Goal: Book appointment/travel/reservation

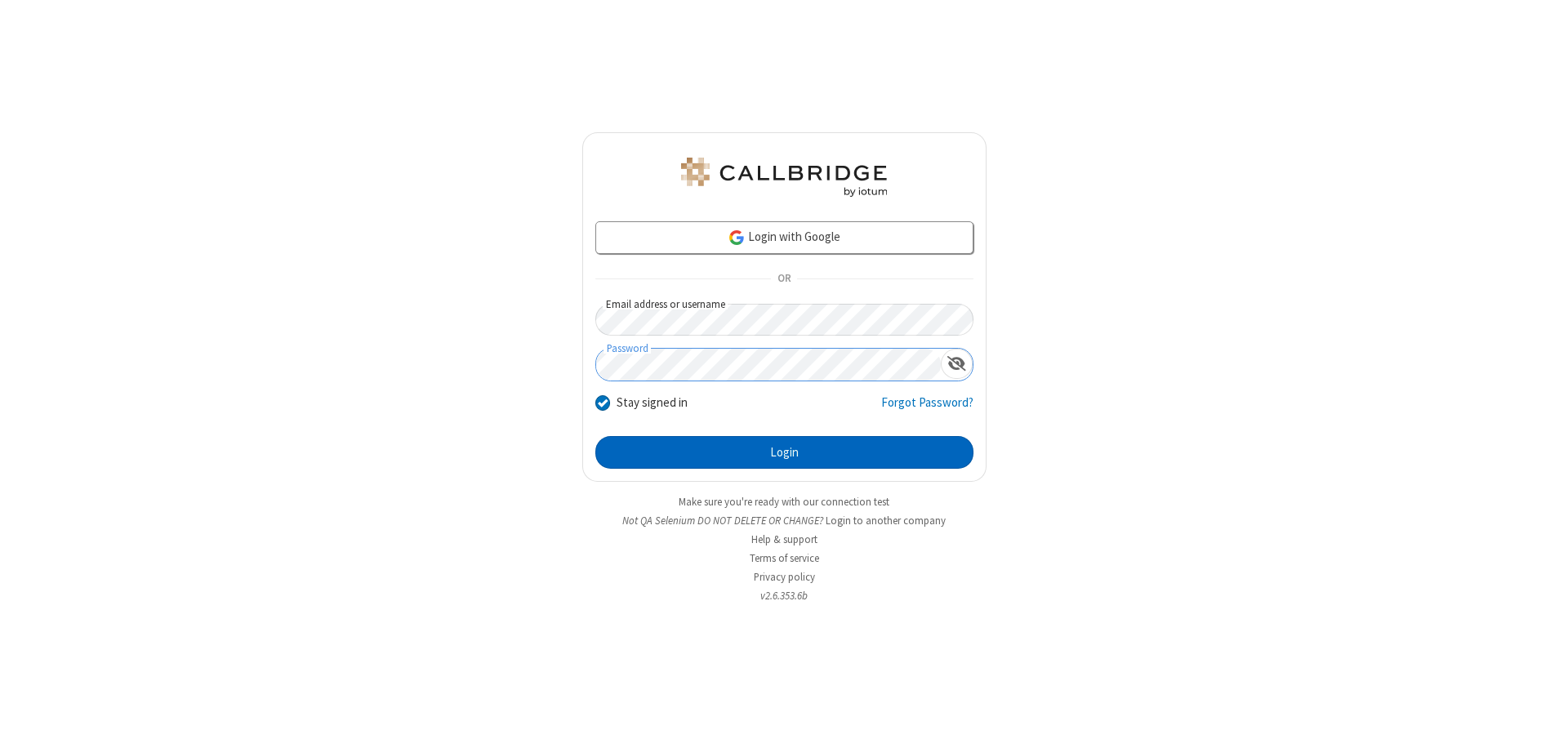
click at [784, 453] on button "Login" at bounding box center [784, 453] width 378 height 33
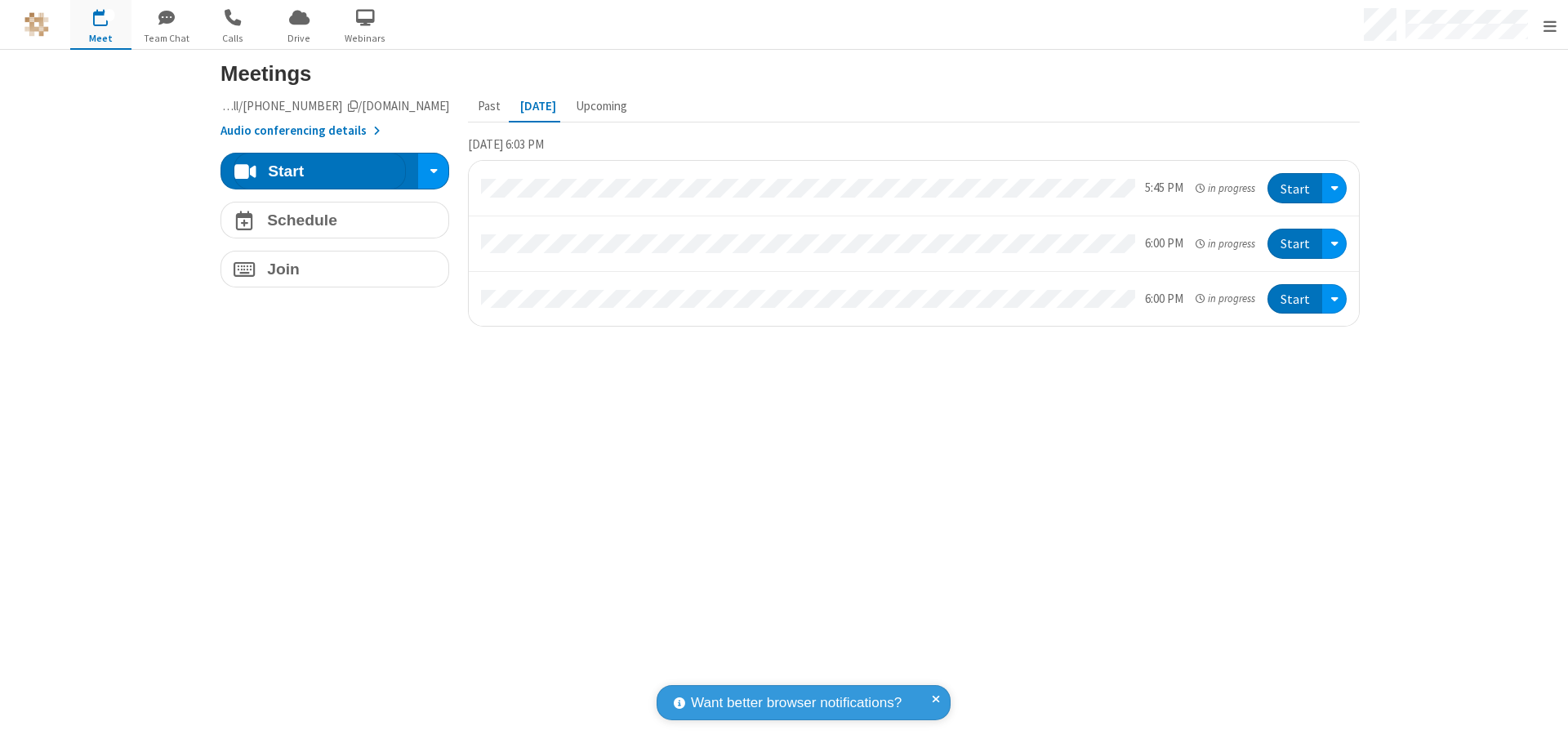
click at [1550, 25] on span "Open menu" at bounding box center [1550, 26] width 13 height 17
click at [101, 24] on span "button" at bounding box center [101, 17] width 62 height 28
click at [328, 220] on h4 "Schedule" at bounding box center [301, 220] width 70 height 16
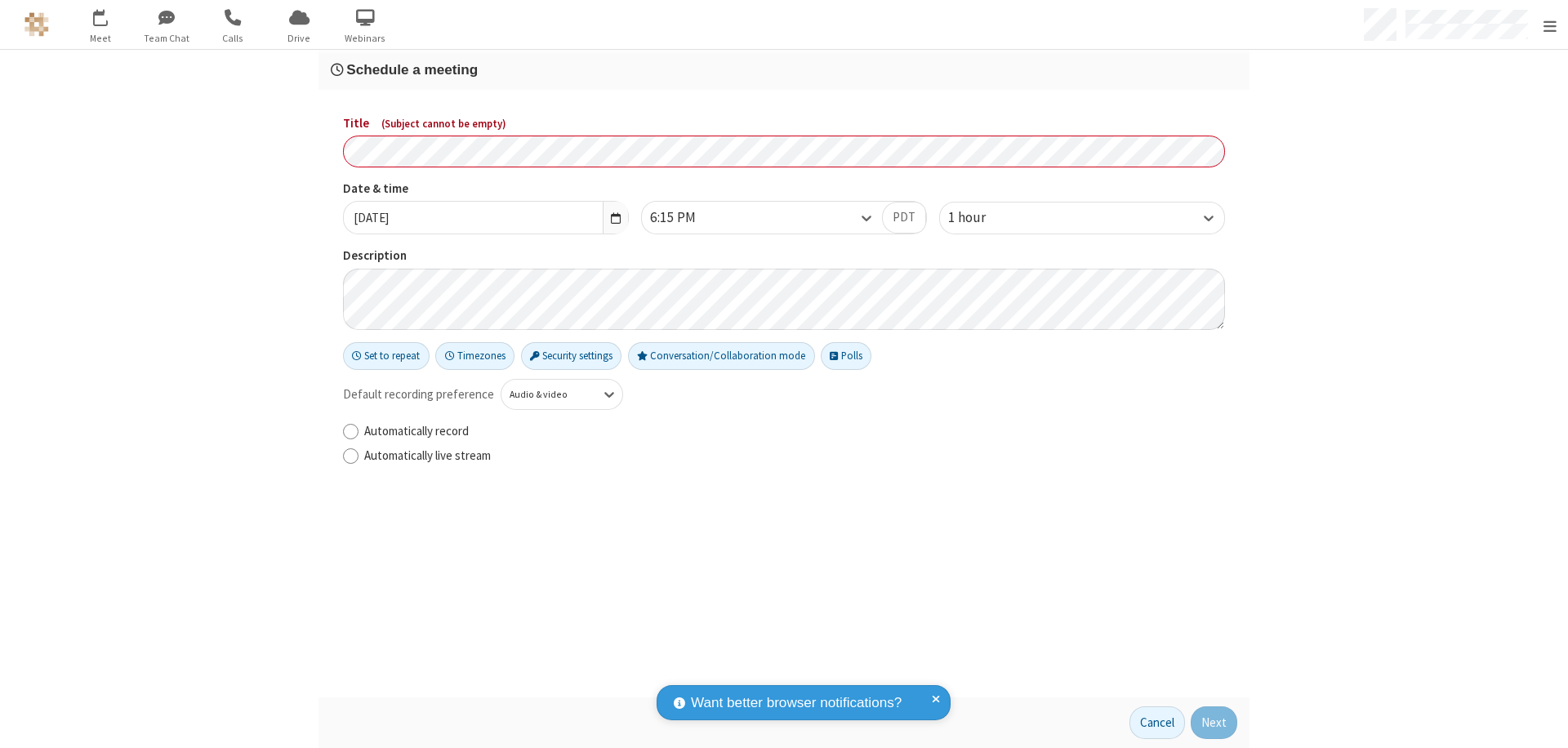
click at [777, 70] on h3 "Schedule a meeting" at bounding box center [784, 70] width 907 height 16
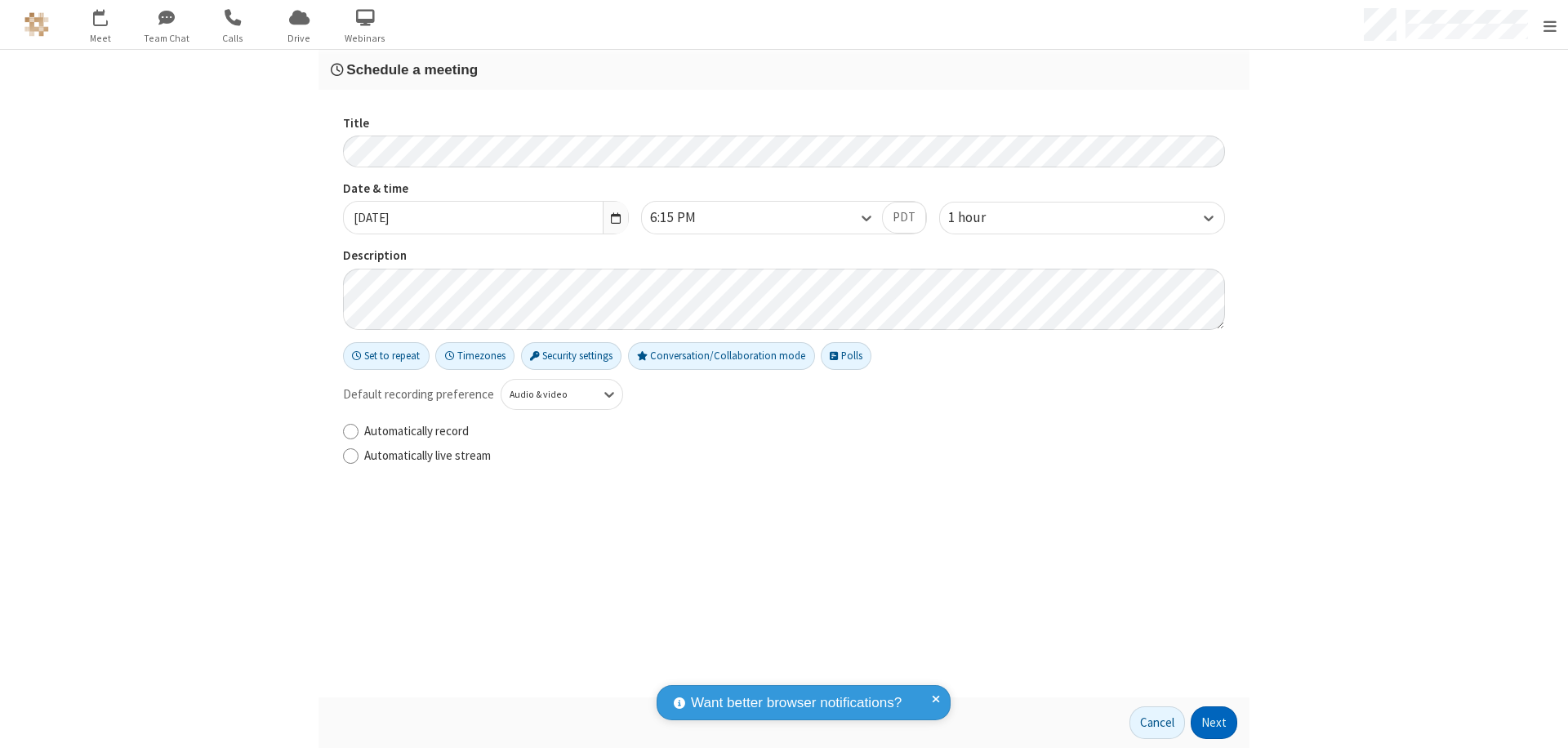
click at [1209, 723] on button "Next" at bounding box center [1214, 723] width 47 height 33
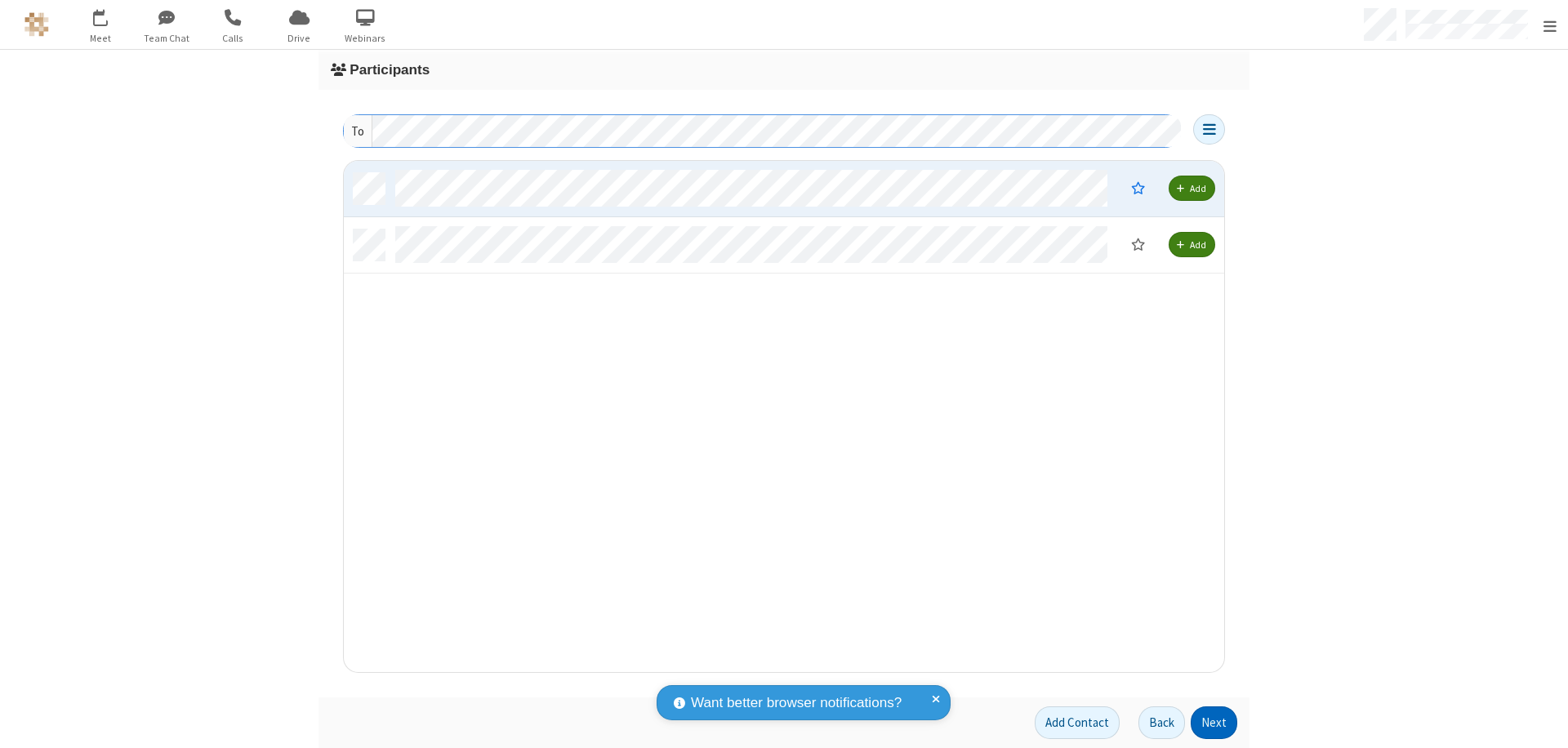
click at [1209, 723] on button "Next" at bounding box center [1214, 723] width 47 height 33
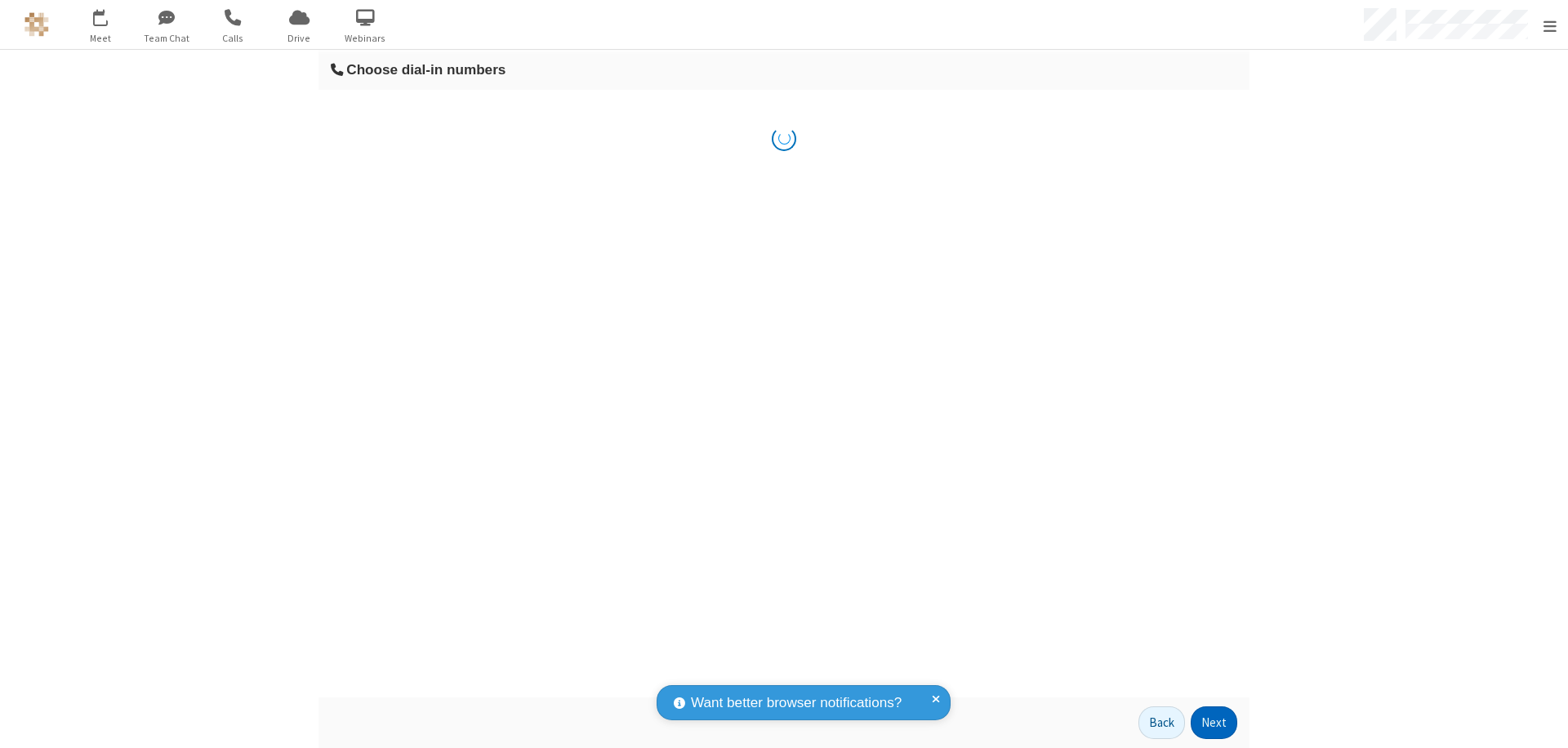
click at [1209, 723] on button "Next" at bounding box center [1214, 723] width 47 height 33
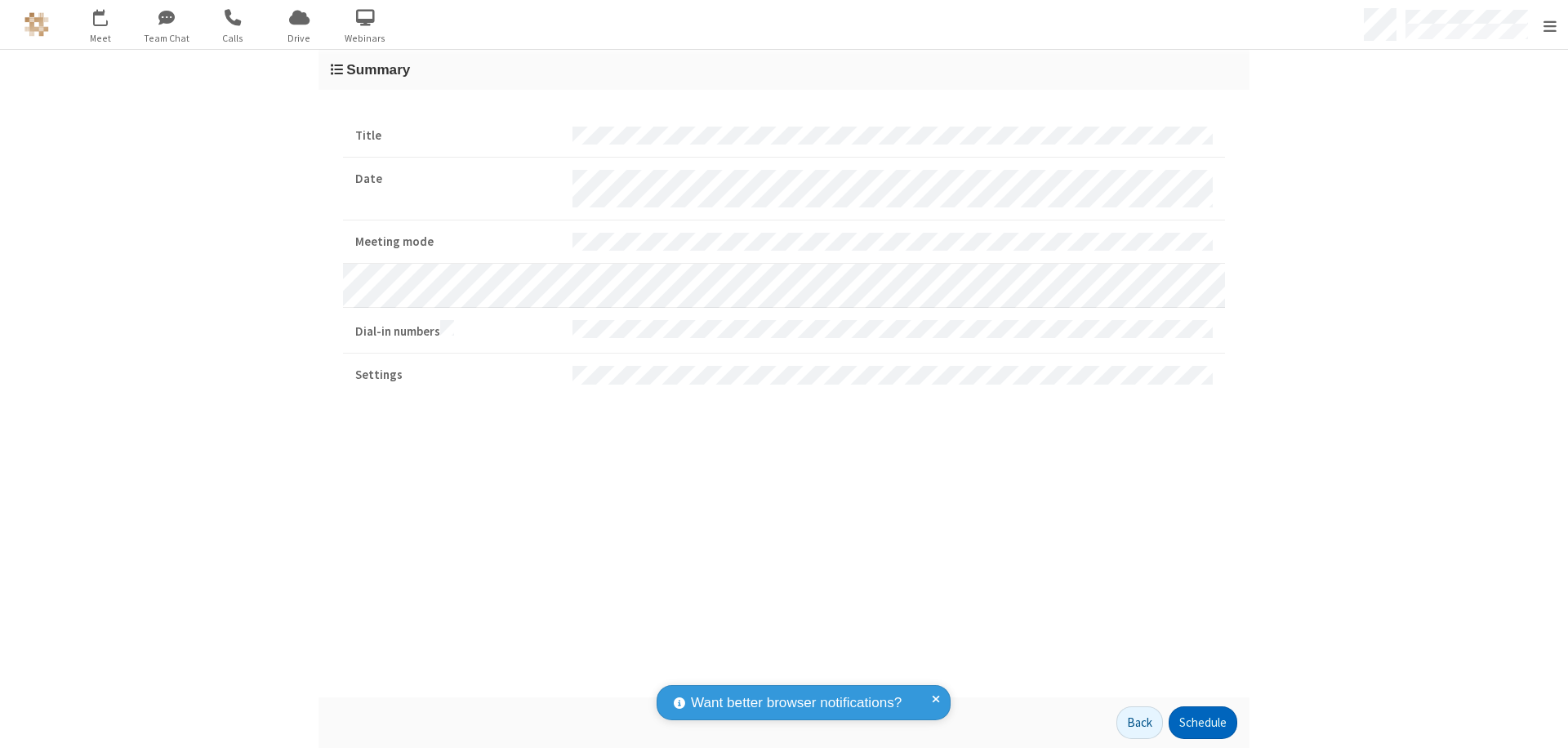
click at [1196, 723] on button "Schedule" at bounding box center [1203, 723] width 69 height 33
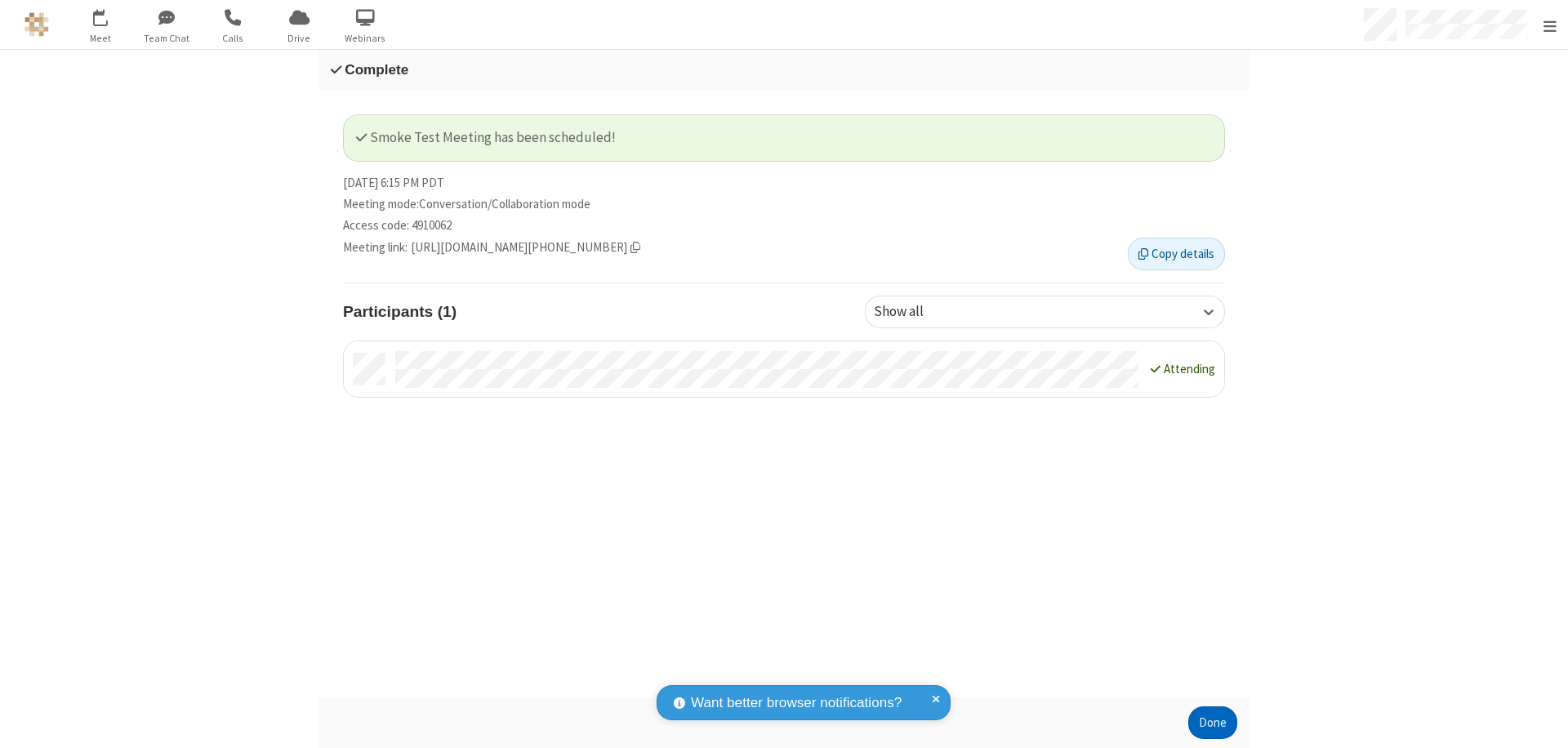
click at [1207, 723] on button "Done" at bounding box center [1213, 723] width 49 height 33
